Goal: Find specific page/section: Find specific page/section

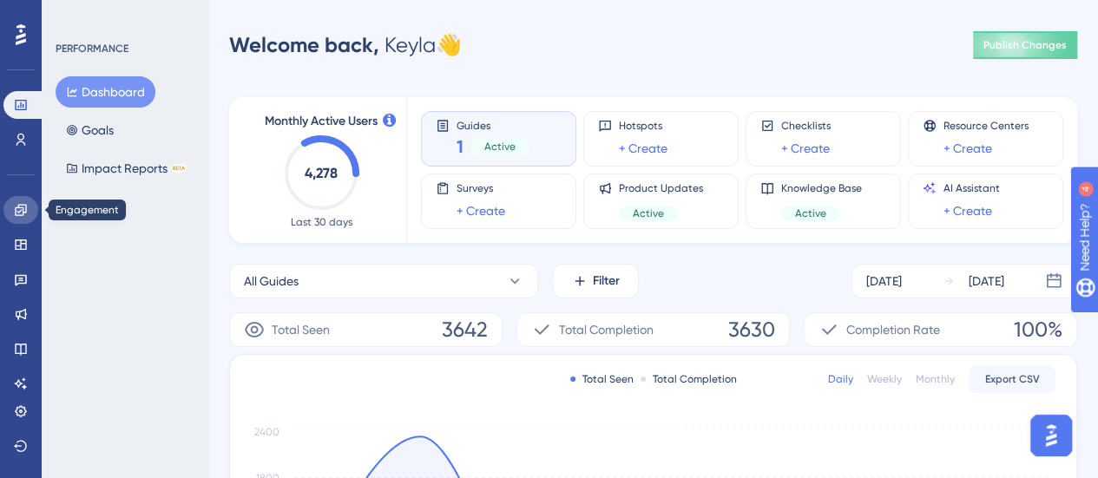
click at [16, 218] on link at bounding box center [20, 210] width 35 height 28
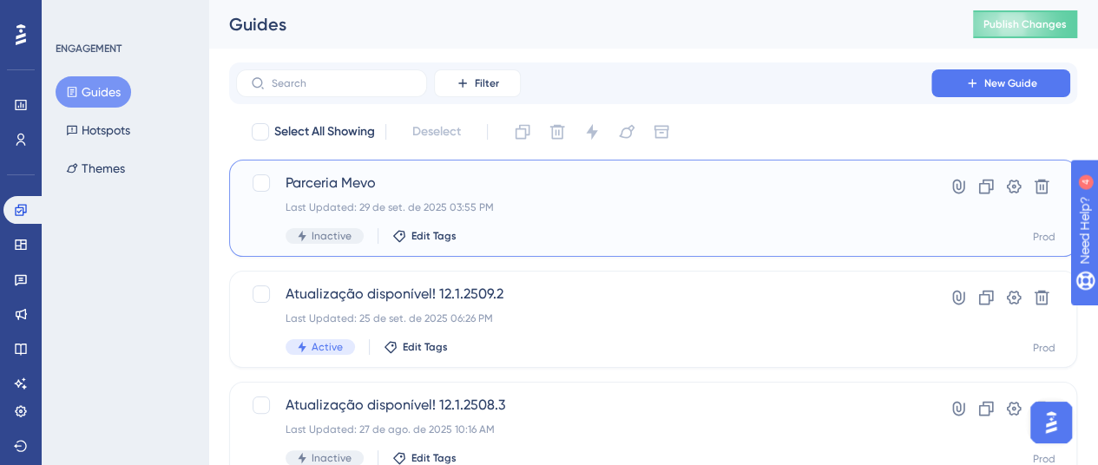
click at [449, 192] on span "Parceria Mevo" at bounding box center [583, 183] width 596 height 21
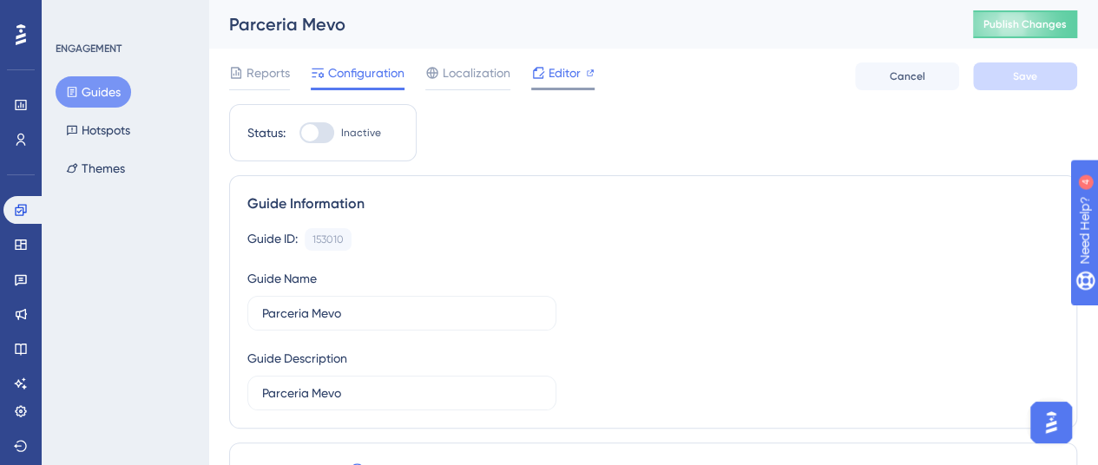
click at [554, 79] on span "Editor" at bounding box center [564, 72] width 32 height 21
